Goal: Information Seeking & Learning: Check status

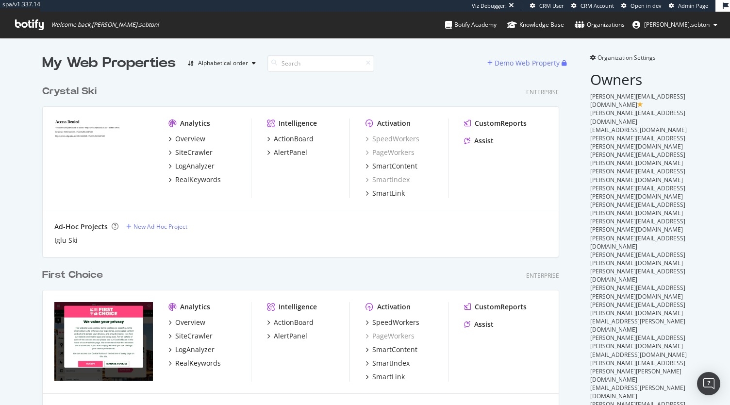
click at [220, 262] on div "First Choice Enterprise Analytics Overview SiteCrawler LogAnalyzer RealKeywords…" at bounding box center [304, 354] width 525 height 197
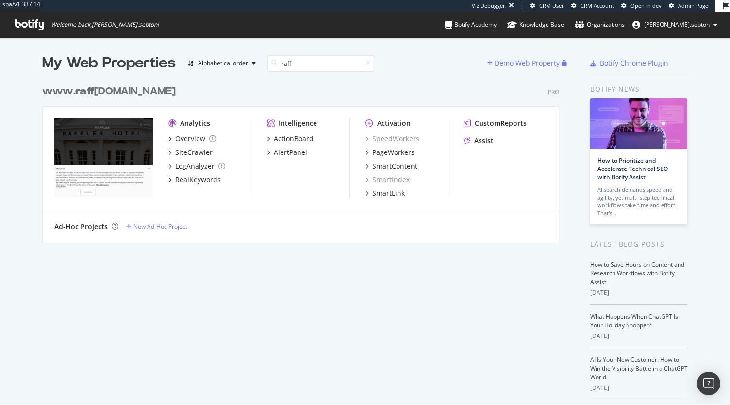
type input "raff"
click at [109, 92] on div "www. raff les.com" at bounding box center [109, 91] width 134 height 14
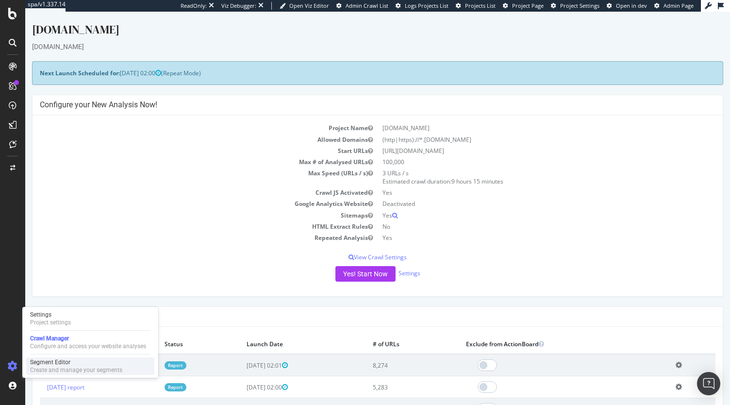
click at [51, 370] on div "Create and manage your segments" at bounding box center [76, 370] width 92 height 8
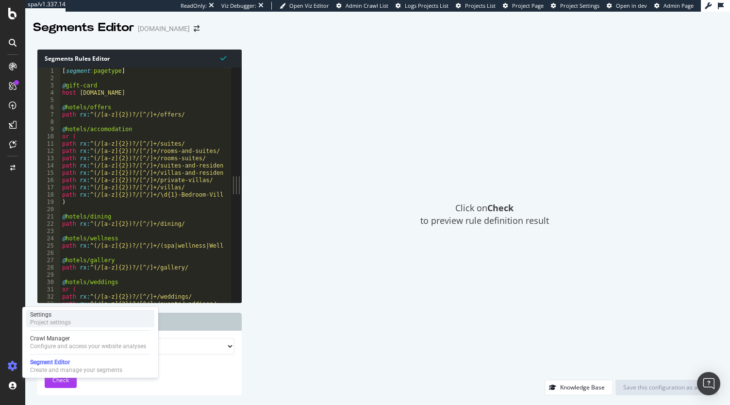
click at [53, 325] on div "Project settings" at bounding box center [50, 323] width 41 height 8
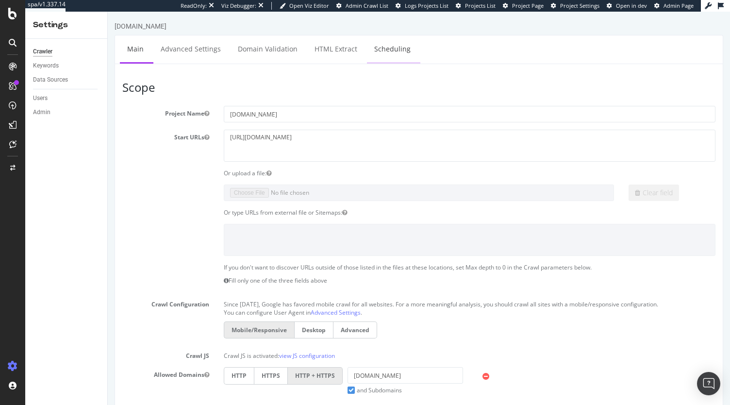
click at [407, 46] on link "Scheduling" at bounding box center [392, 48] width 51 height 27
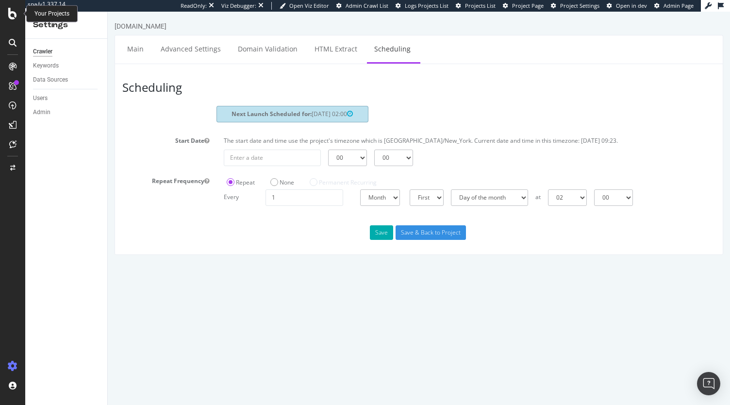
click at [8, 16] on div at bounding box center [12, 14] width 23 height 12
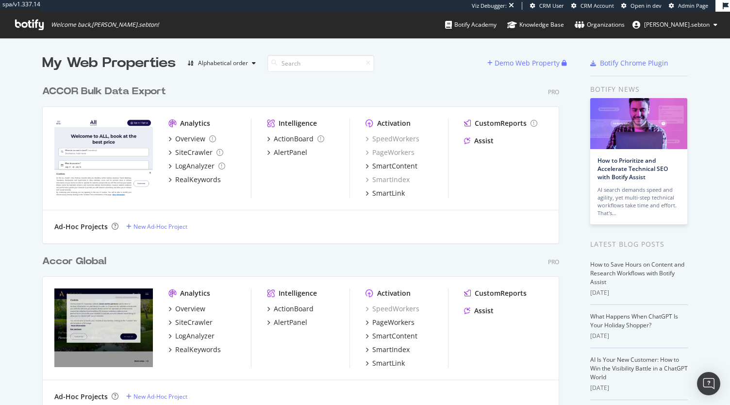
scroll to position [1750, 517]
click at [286, 68] on input at bounding box center [321, 63] width 107 height 17
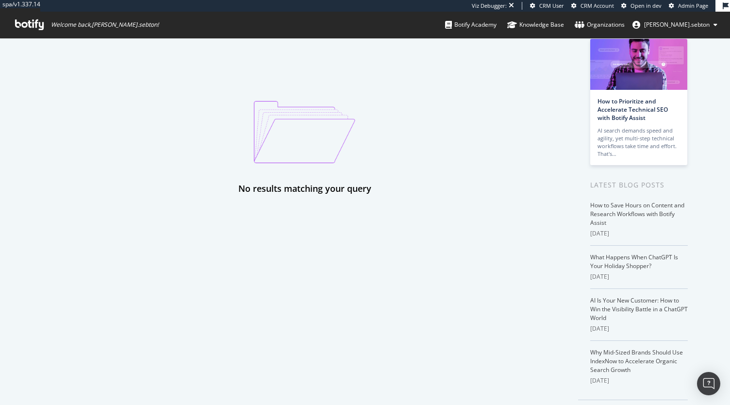
scroll to position [0, 0]
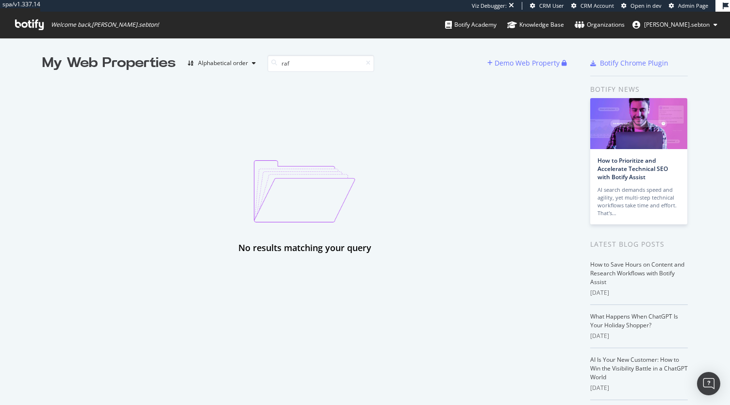
type input "raff"
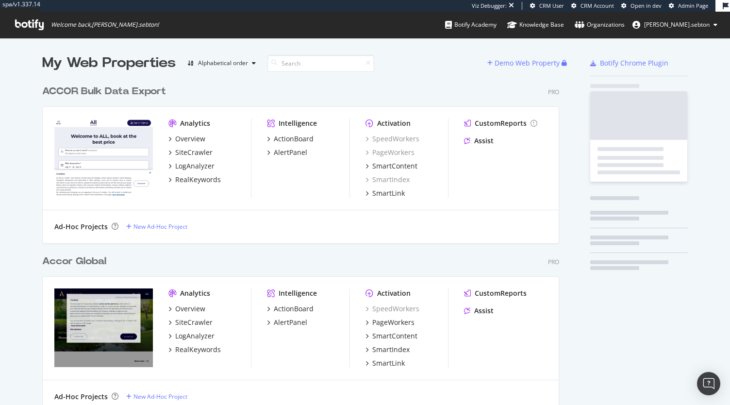
scroll to position [2090, 517]
click at [297, 65] on input at bounding box center [321, 63] width 107 height 17
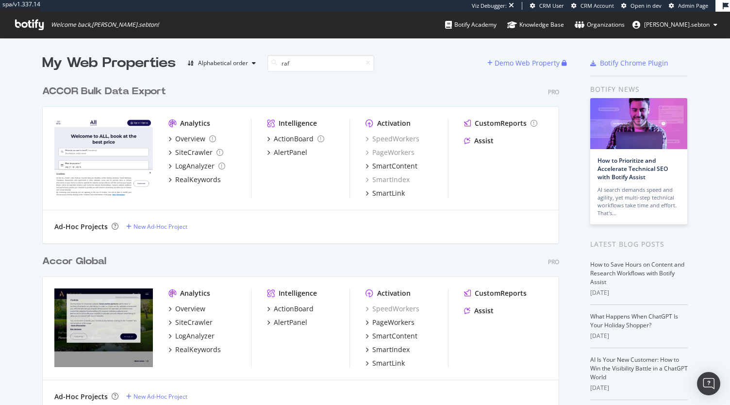
scroll to position [162, 517]
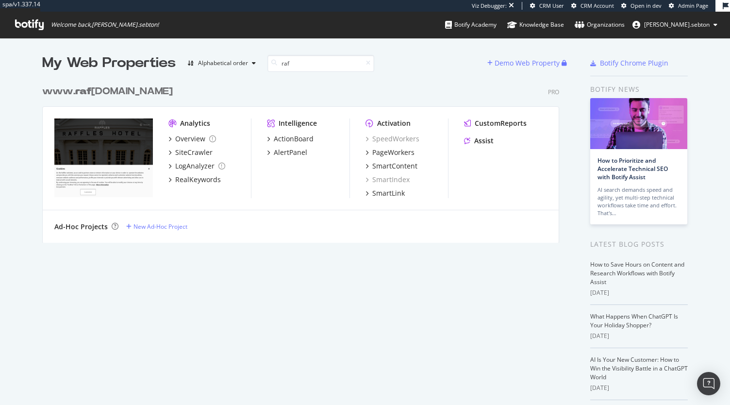
type input "raf"
click at [385, 151] on div "PageWorkers" at bounding box center [393, 153] width 42 height 10
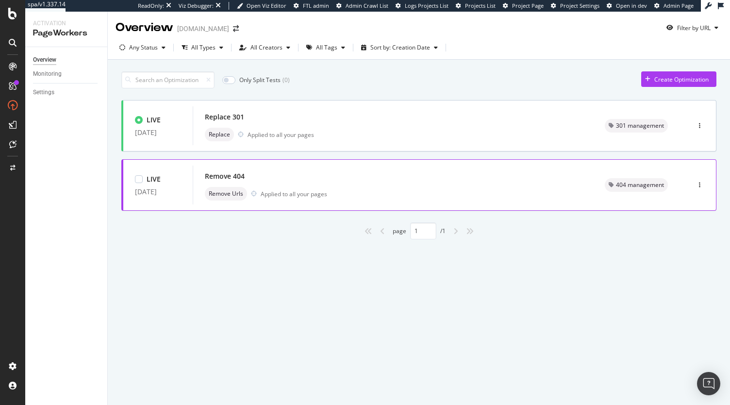
click at [296, 180] on div "Remove 404" at bounding box center [393, 176] width 377 height 14
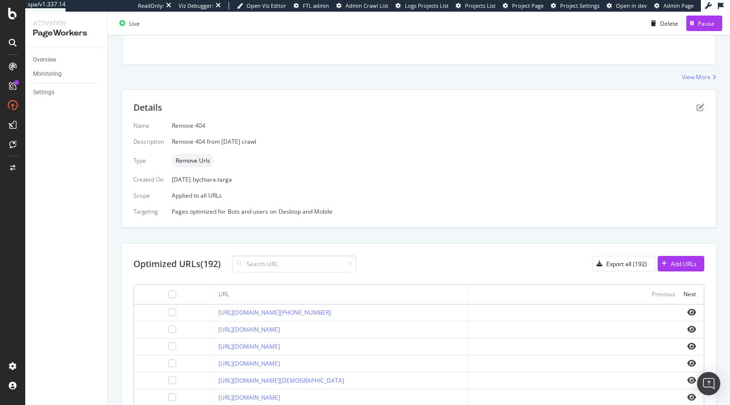
scroll to position [139, 0]
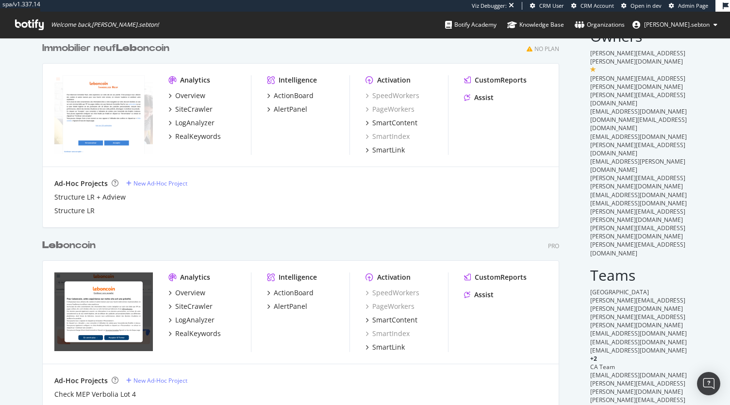
scroll to position [49, 0]
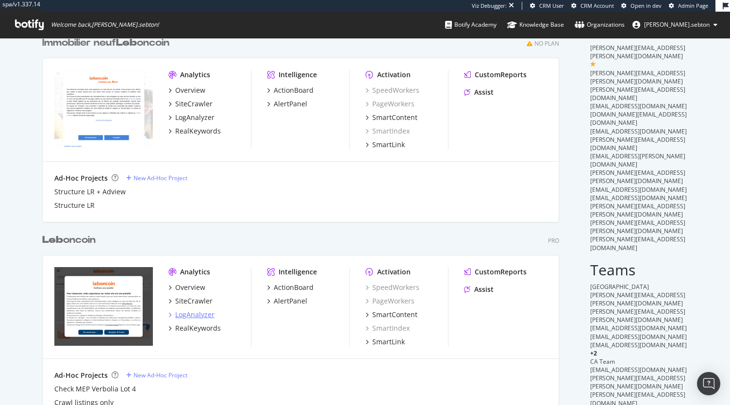
type input "leb"
click at [200, 317] on div "LogAnalyzer" at bounding box center [194, 315] width 39 height 10
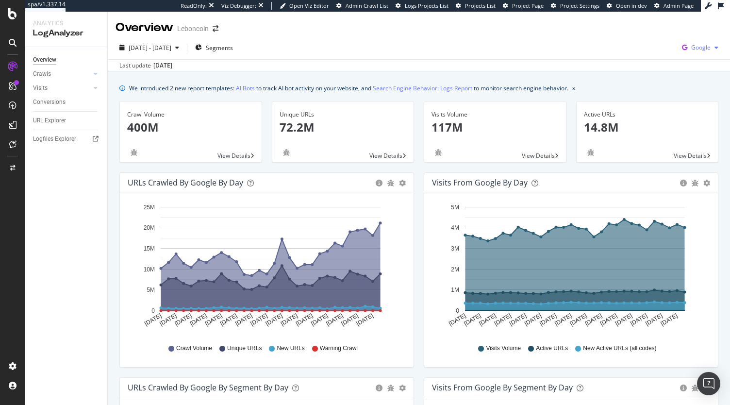
click at [693, 51] on span "Google" at bounding box center [701, 47] width 19 height 8
click at [645, 60] on span "OpenAI" at bounding box center [645, 56] width 36 height 9
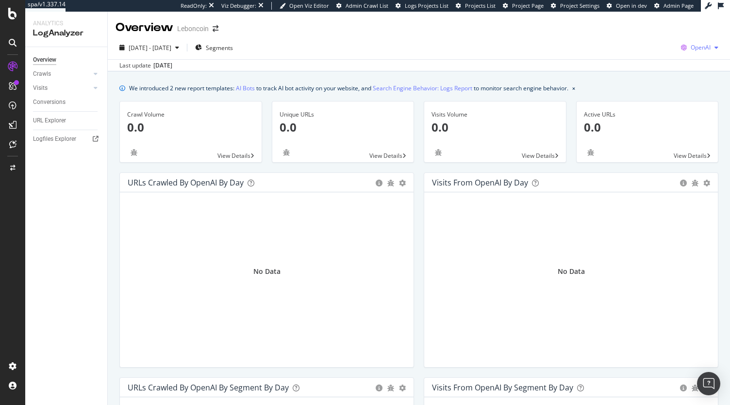
click at [700, 43] on span "OpenAI" at bounding box center [701, 47] width 20 height 8
click at [644, 73] on span "Other AI Bots" at bounding box center [643, 74] width 36 height 9
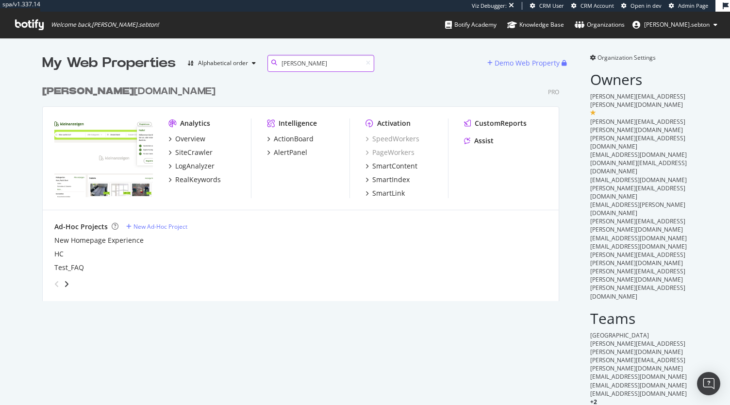
scroll to position [220, 517]
type input "[PERSON_NAME]"
click at [93, 92] on div "[PERSON_NAME] [DOMAIN_NAME]" at bounding box center [128, 91] width 173 height 14
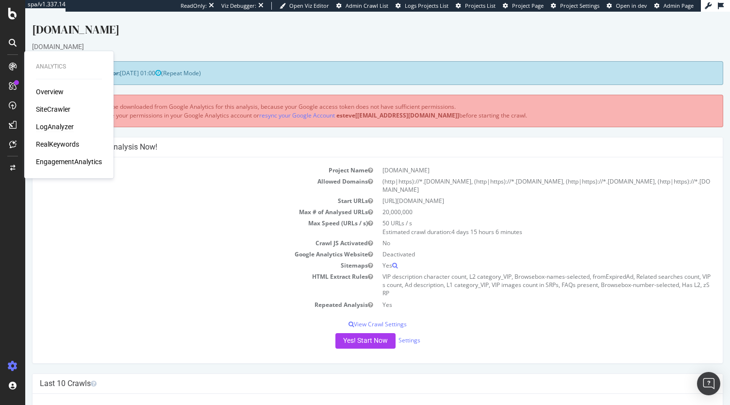
click at [56, 124] on div "LogAnalyzer" at bounding box center [55, 127] width 38 height 10
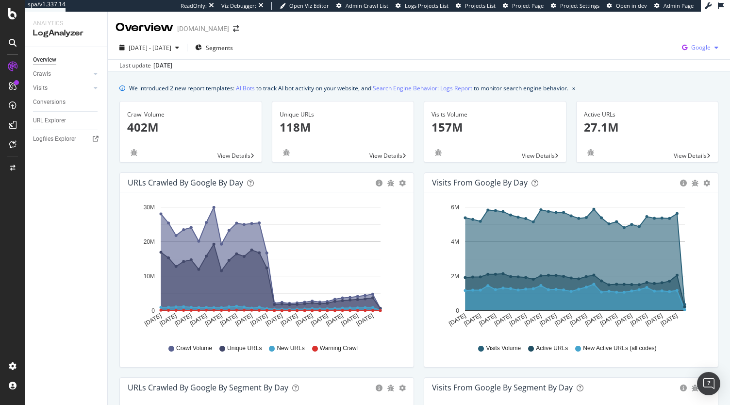
click at [678, 50] on icon "button" at bounding box center [684, 48] width 13 height 14
click at [636, 45] on div "Bing" at bounding box center [637, 39] width 67 height 14
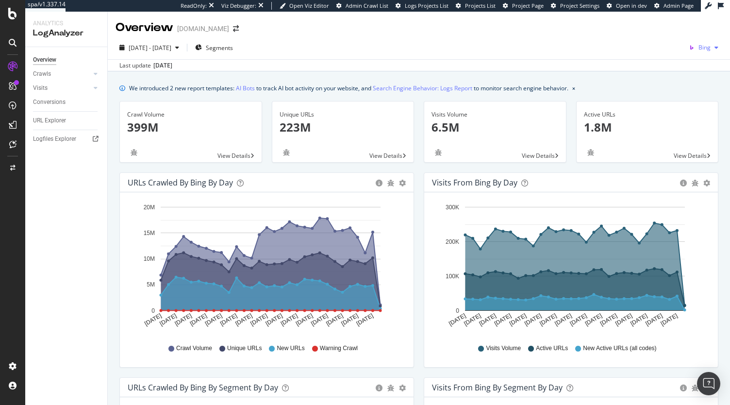
click at [699, 45] on span "Bing" at bounding box center [705, 47] width 12 height 8
click at [663, 58] on span "OpenAI" at bounding box center [652, 56] width 36 height 9
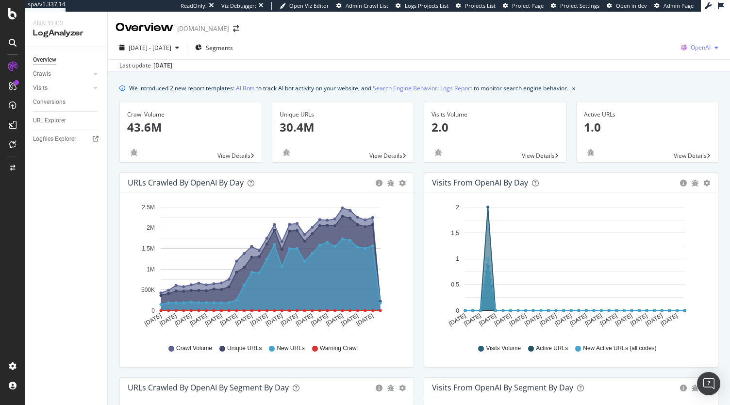
click at [692, 55] on div "OpenAI" at bounding box center [699, 47] width 45 height 15
click at [645, 23] on span "Google" at bounding box center [643, 21] width 36 height 9
